Goal: Information Seeking & Learning: Learn about a topic

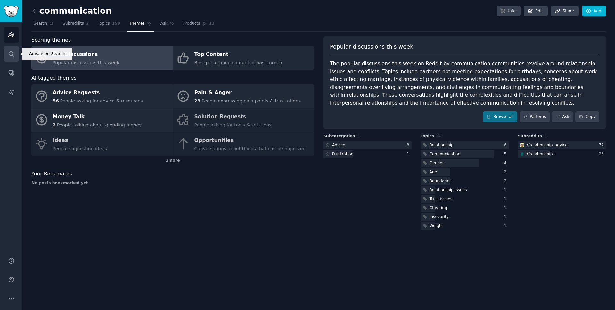
click at [11, 52] on icon "Sidebar" at bounding box center [11, 54] width 7 height 7
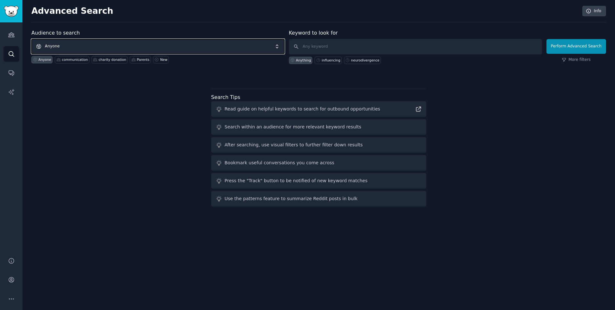
click at [173, 47] on span "Anyone" at bounding box center [157, 46] width 253 height 15
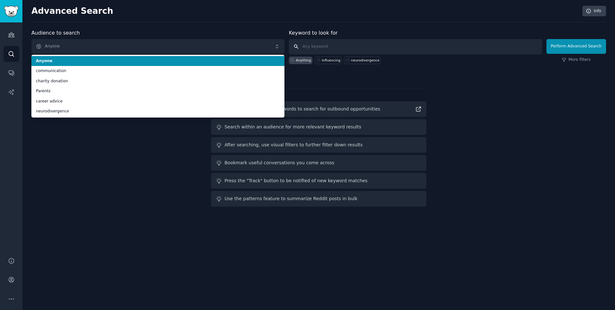
click at [335, 51] on input "text" at bounding box center [415, 46] width 253 height 15
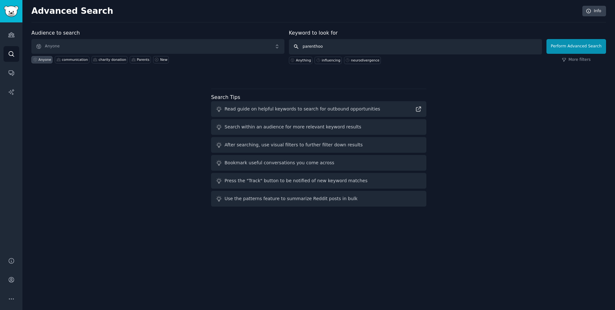
type input "parenthood"
click button "Perform Advanced Search" at bounding box center [577, 46] width 60 height 15
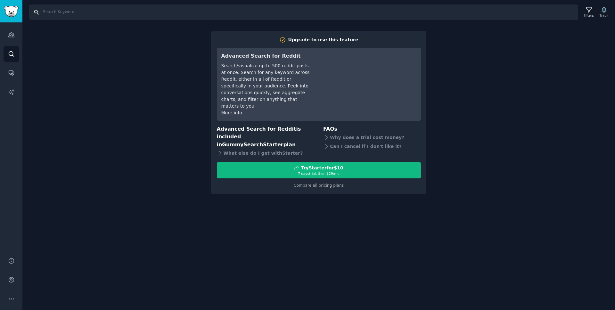
click at [46, 13] on input "Search" at bounding box center [303, 11] width 549 height 15
type input "parenthood"
click at [6, 51] on link "Search" at bounding box center [12, 54] width 16 height 16
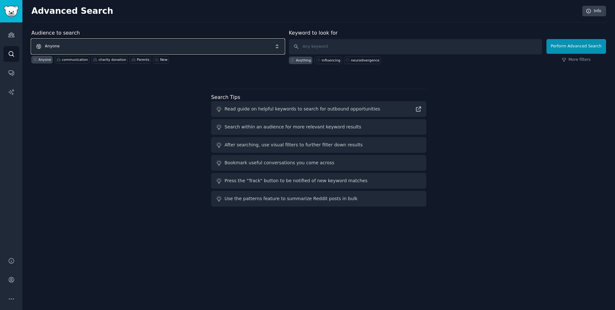
click at [65, 42] on span "Anyone" at bounding box center [157, 46] width 253 height 15
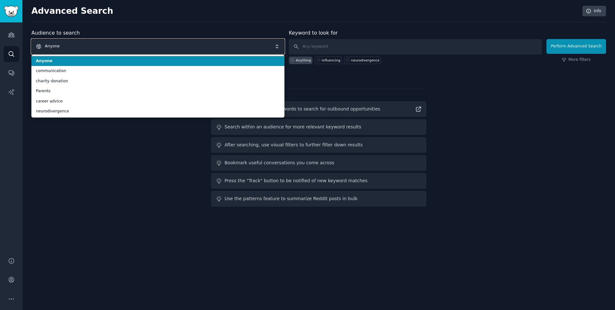
click at [154, 46] on span "Anyone" at bounding box center [157, 46] width 253 height 15
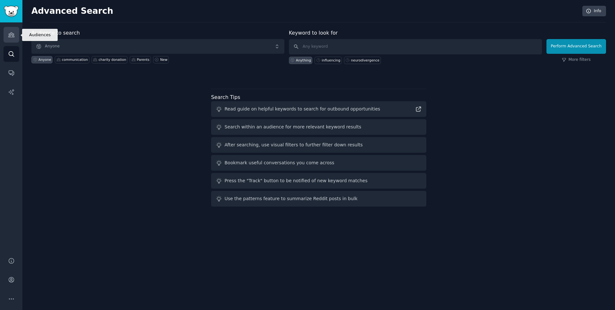
click at [5, 29] on link "Audiences" at bounding box center [12, 35] width 16 height 16
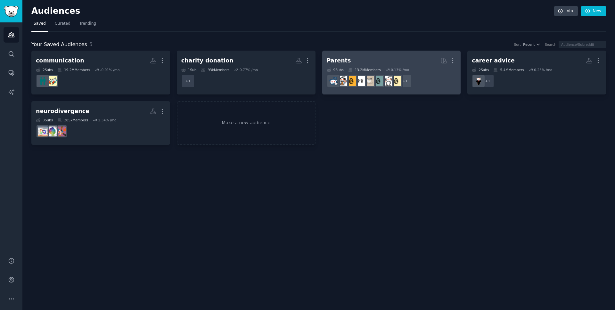
click at [350, 61] on h2 "Parents More" at bounding box center [392, 60] width 130 height 11
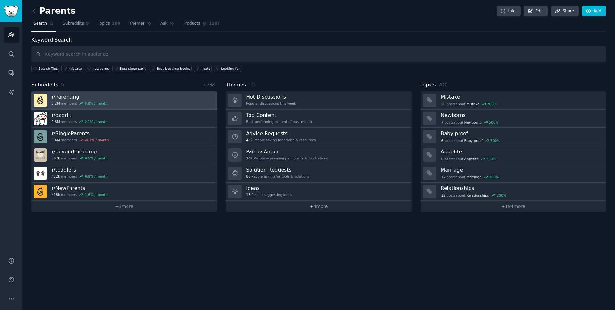
click at [70, 98] on h3 "r/ Parenting" at bounding box center [80, 97] width 56 height 7
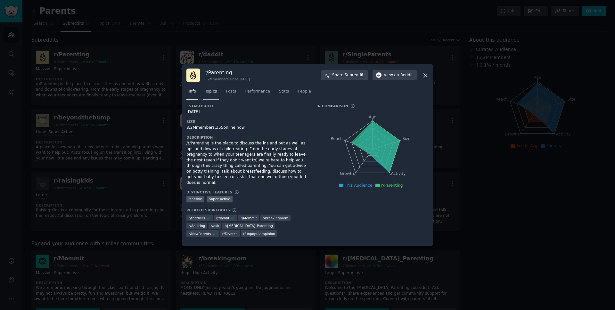
click at [218, 96] on link "Topics" at bounding box center [211, 93] width 16 height 13
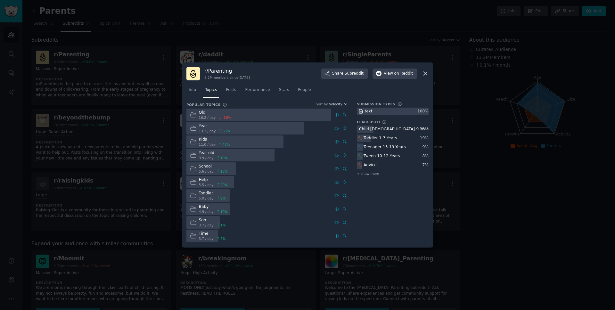
click at [250, 142] on div at bounding box center [235, 142] width 97 height 13
click at [258, 146] on div at bounding box center [235, 142] width 97 height 13
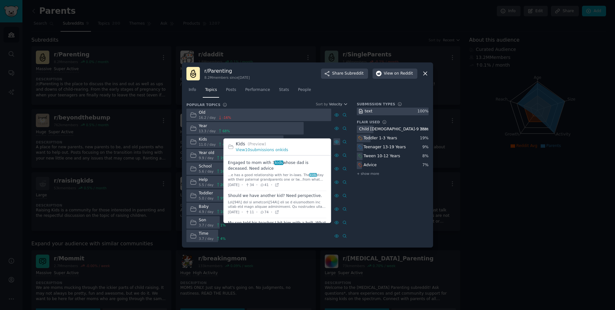
click at [338, 141] on icon at bounding box center [337, 142] width 4 height 4
